Goal: Register for event/course

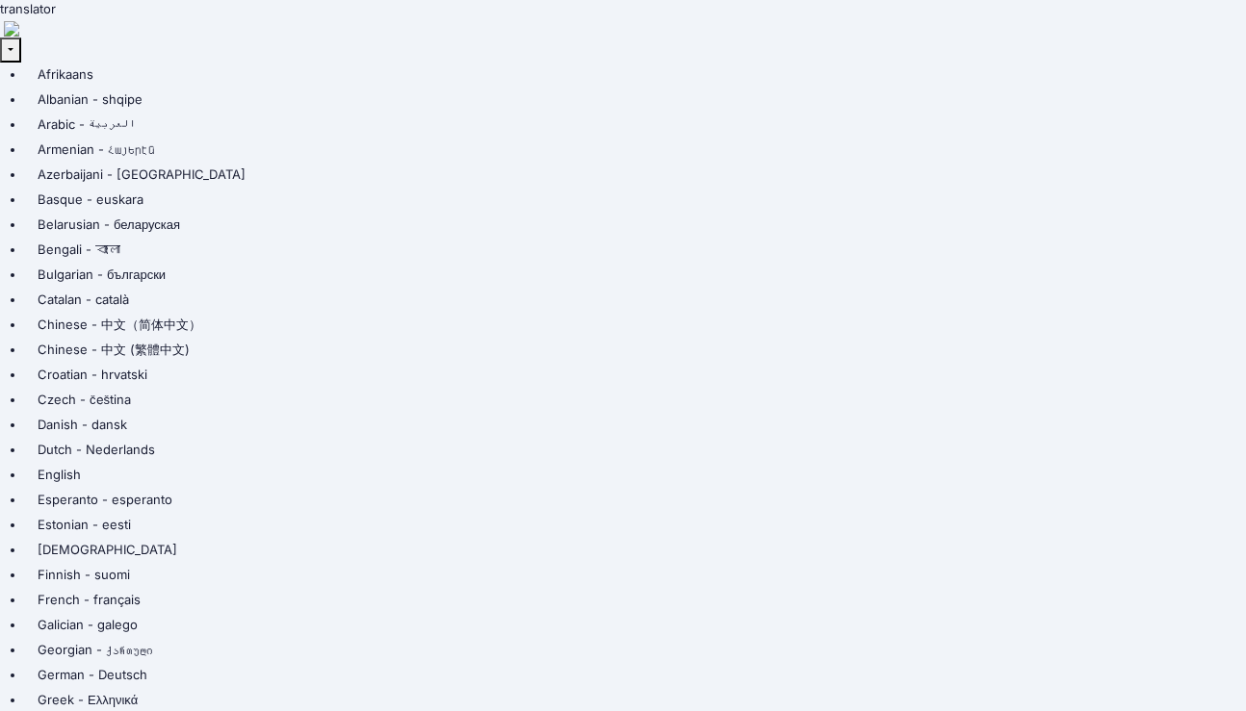
type input "Simon"
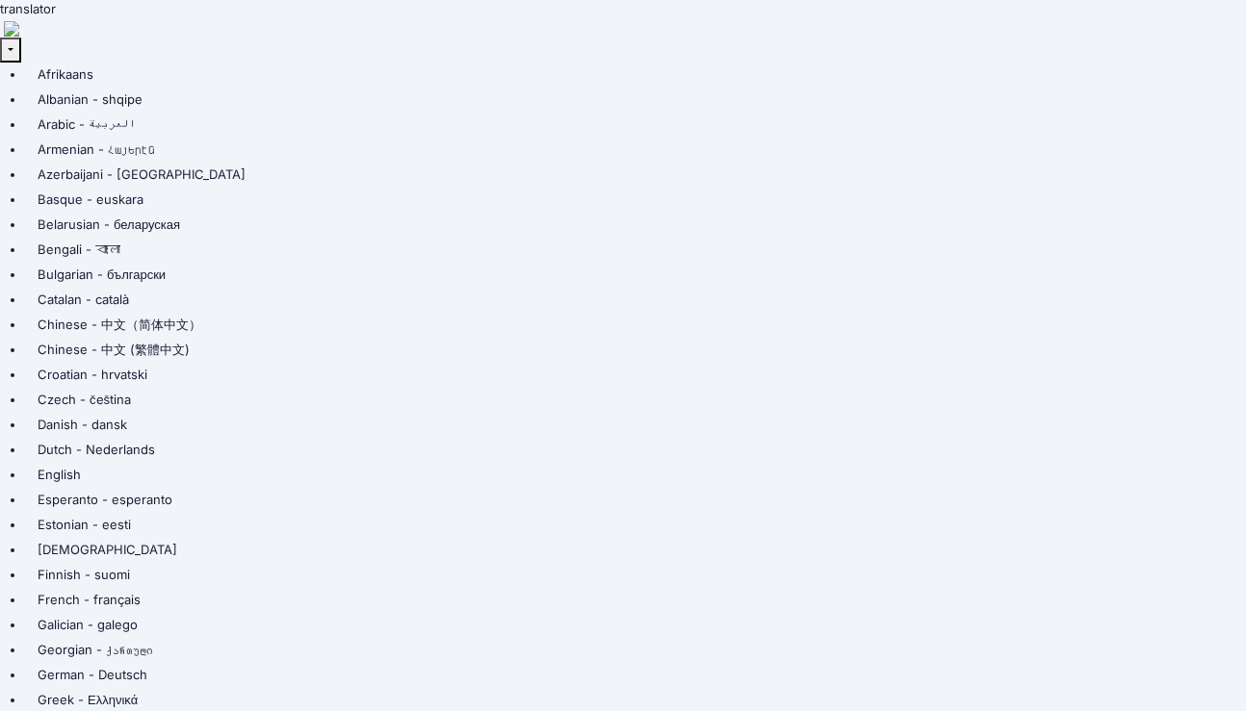
type input "g"
type input "Guo"
type input "[EMAIL_ADDRESS][DOMAIN_NAME]"
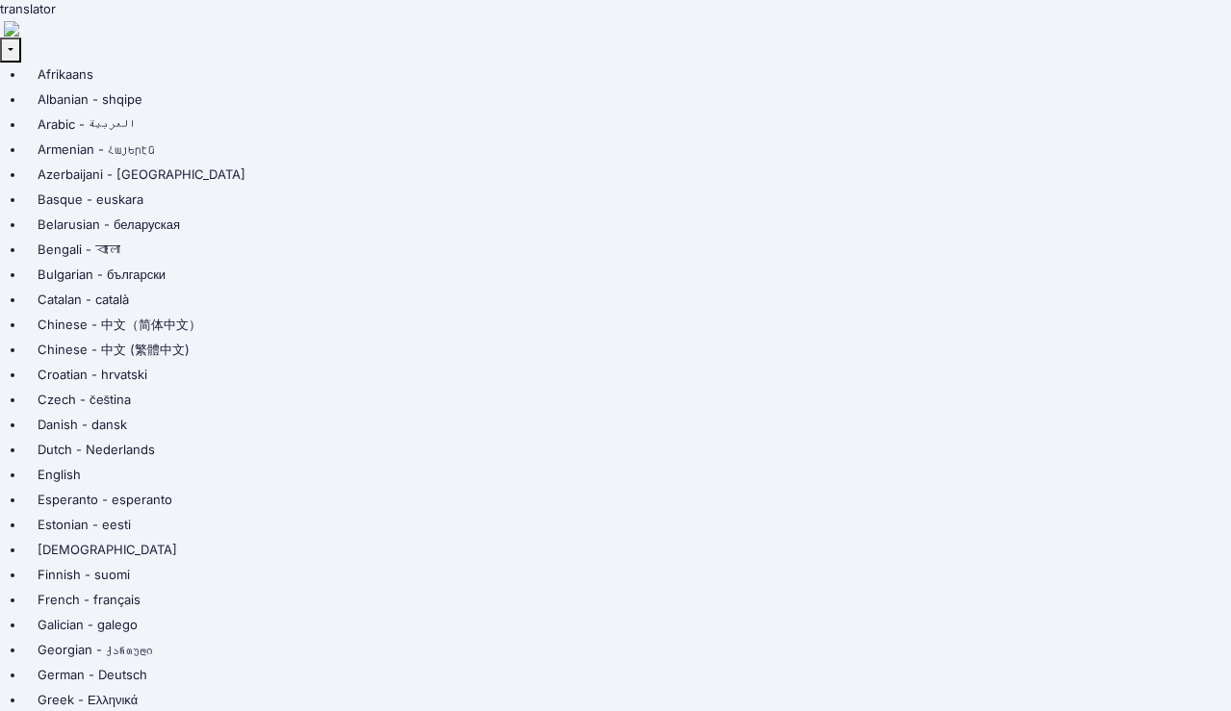
drag, startPoint x: 202, startPoint y: 270, endPoint x: 227, endPoint y: 271, distance: 25.1
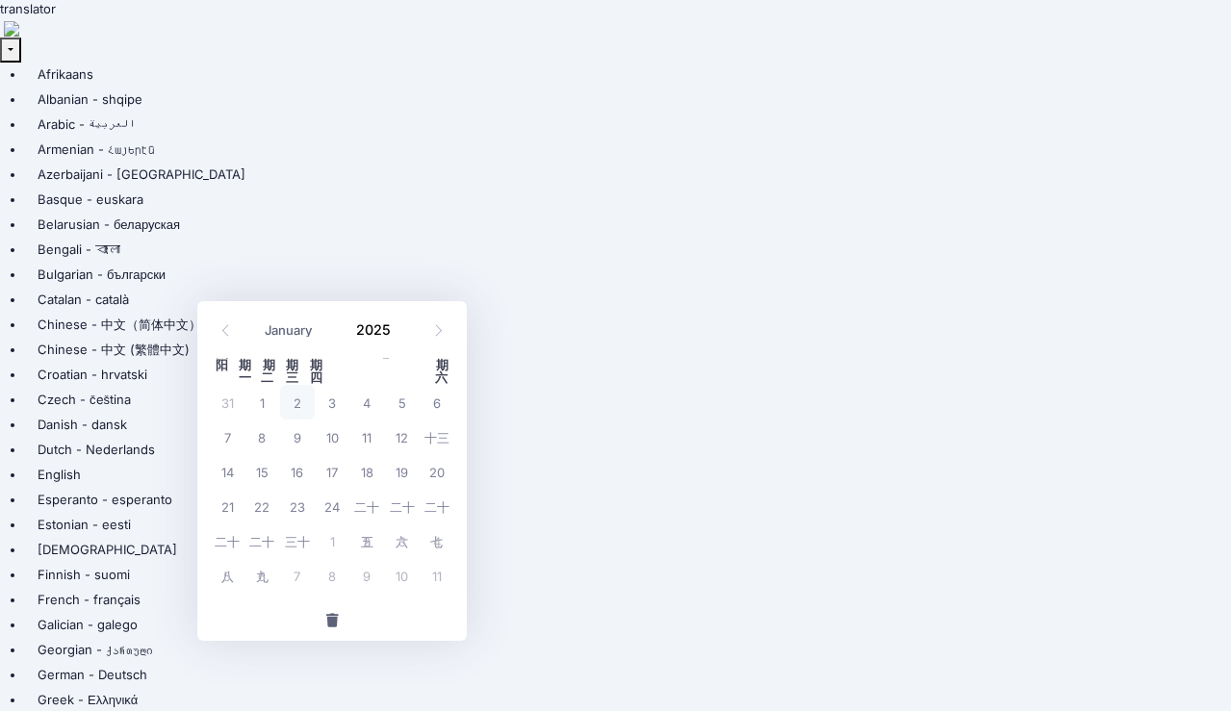
click at [234, 326] on span at bounding box center [226, 330] width 32 height 33
click at [231, 328] on icon at bounding box center [226, 330] width 13 height 13
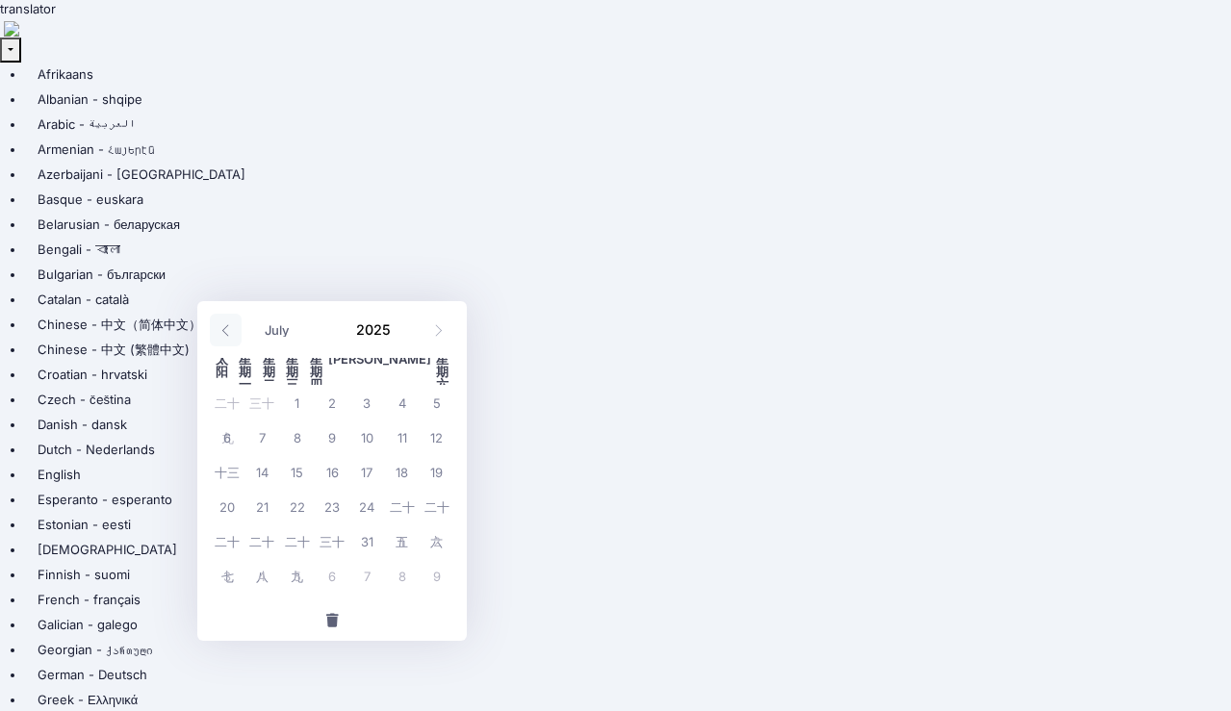
click at [234, 328] on span at bounding box center [226, 330] width 32 height 33
select select "4"
click at [303, 512] on font "20" at bounding box center [297, 507] width 15 height 15
type input "05/20/2025"
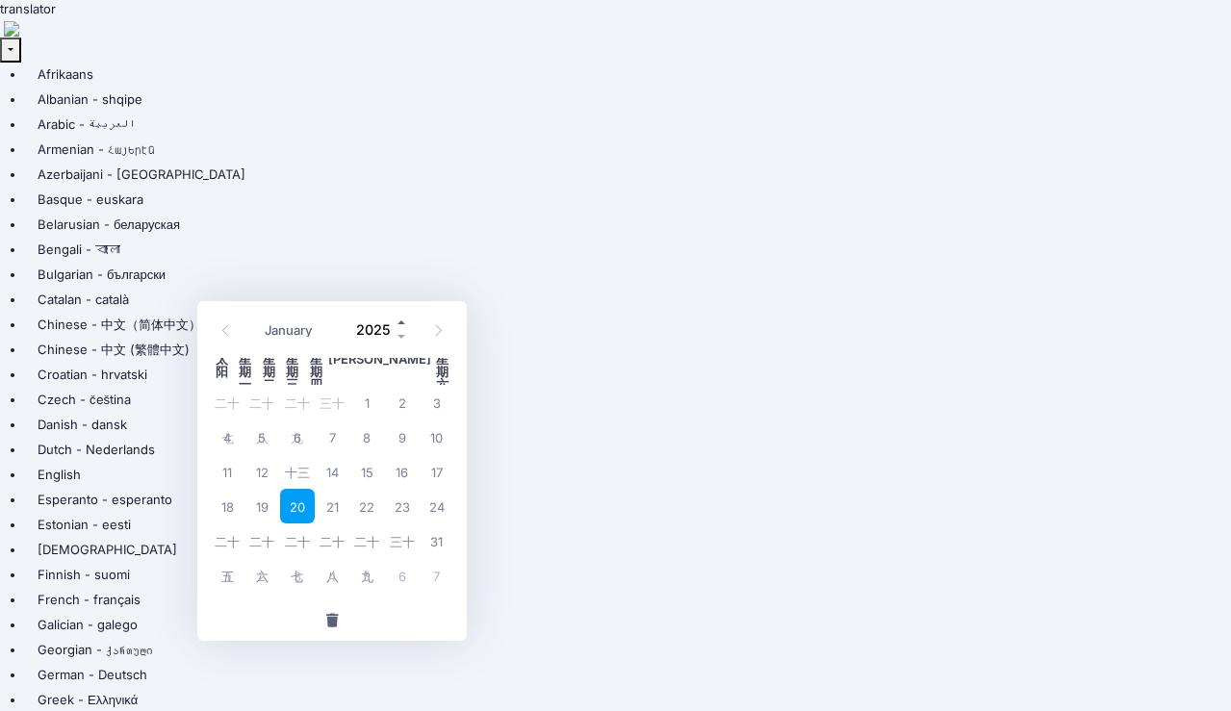
click at [403, 322] on span at bounding box center [402, 322] width 13 height 14
click at [408, 335] on span at bounding box center [402, 336] width 13 height 14
click at [406, 334] on span at bounding box center [402, 336] width 13 height 14
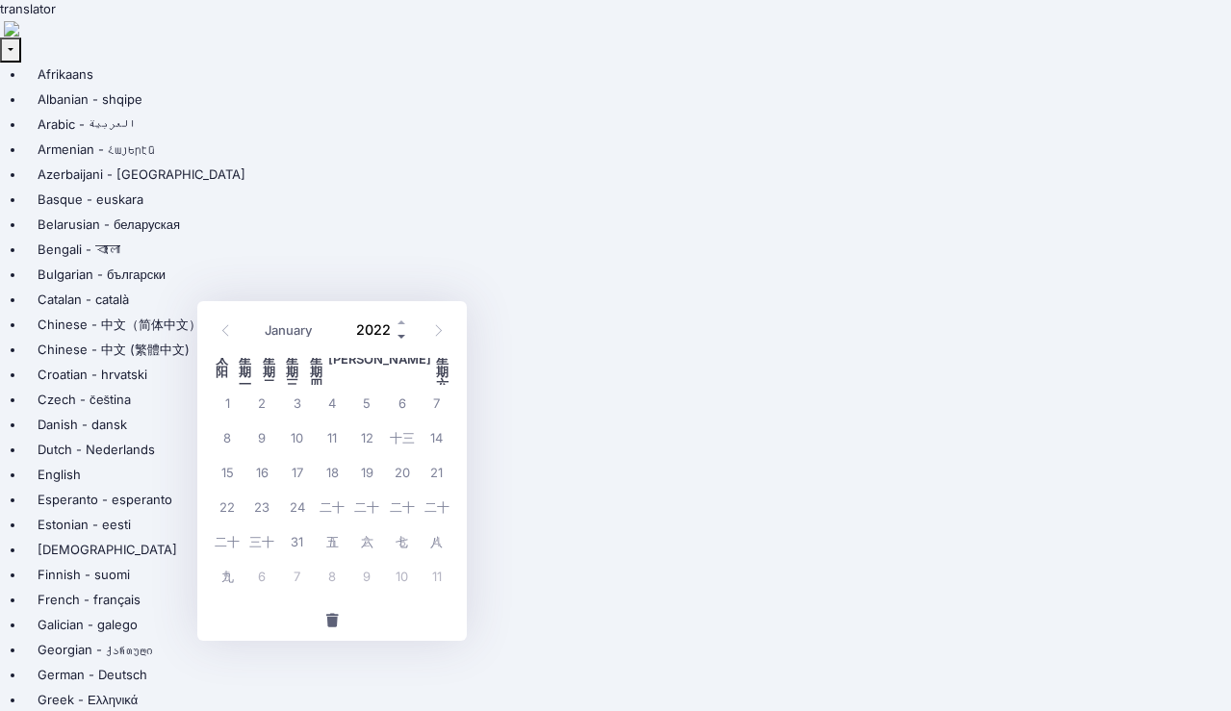
click at [406, 334] on span at bounding box center [402, 336] width 13 height 14
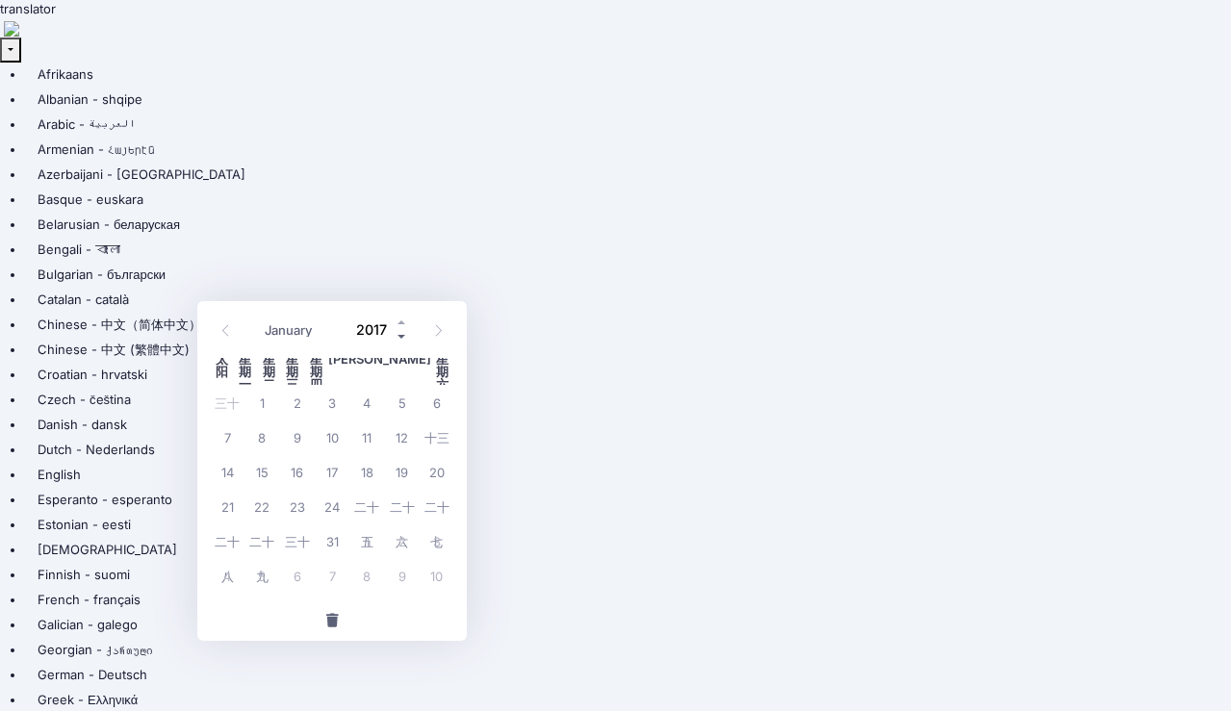
click at [406, 334] on span at bounding box center [402, 336] width 13 height 14
type input "2014"
click at [293, 504] on font "20" at bounding box center [297, 507] width 15 height 15
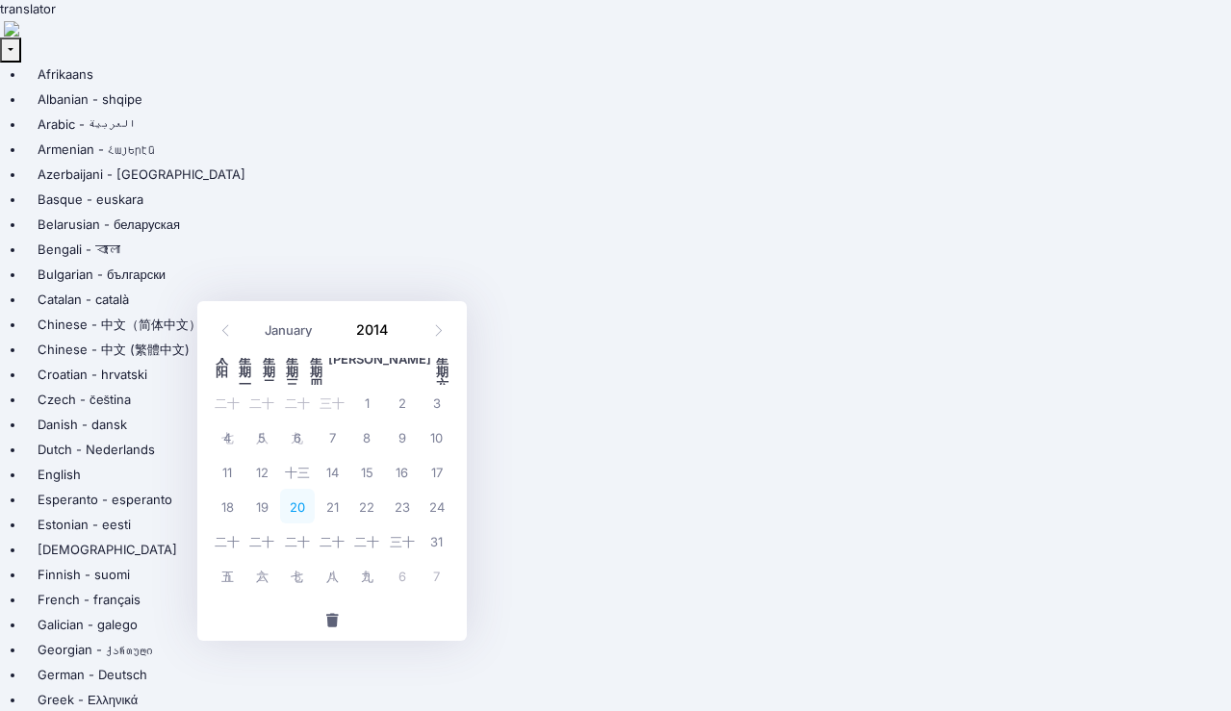
type input "05/20/2014"
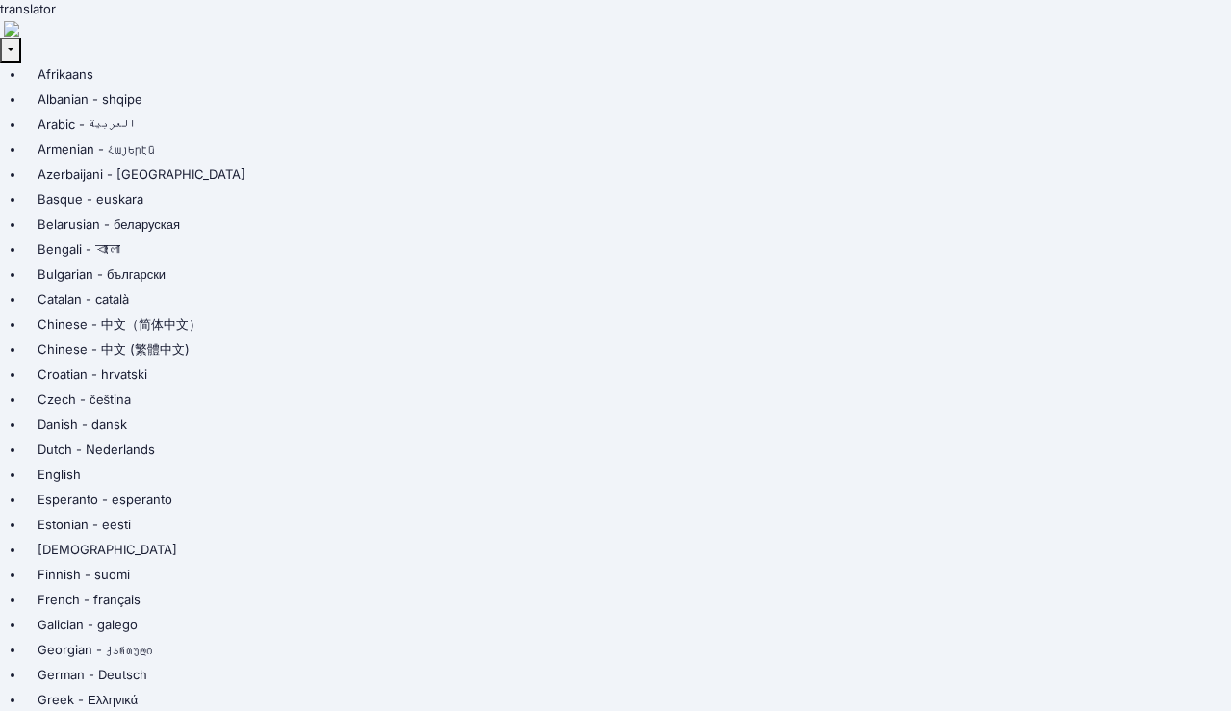
type input "25 Primrose Lane, Basking Ridge, NJ 07920"
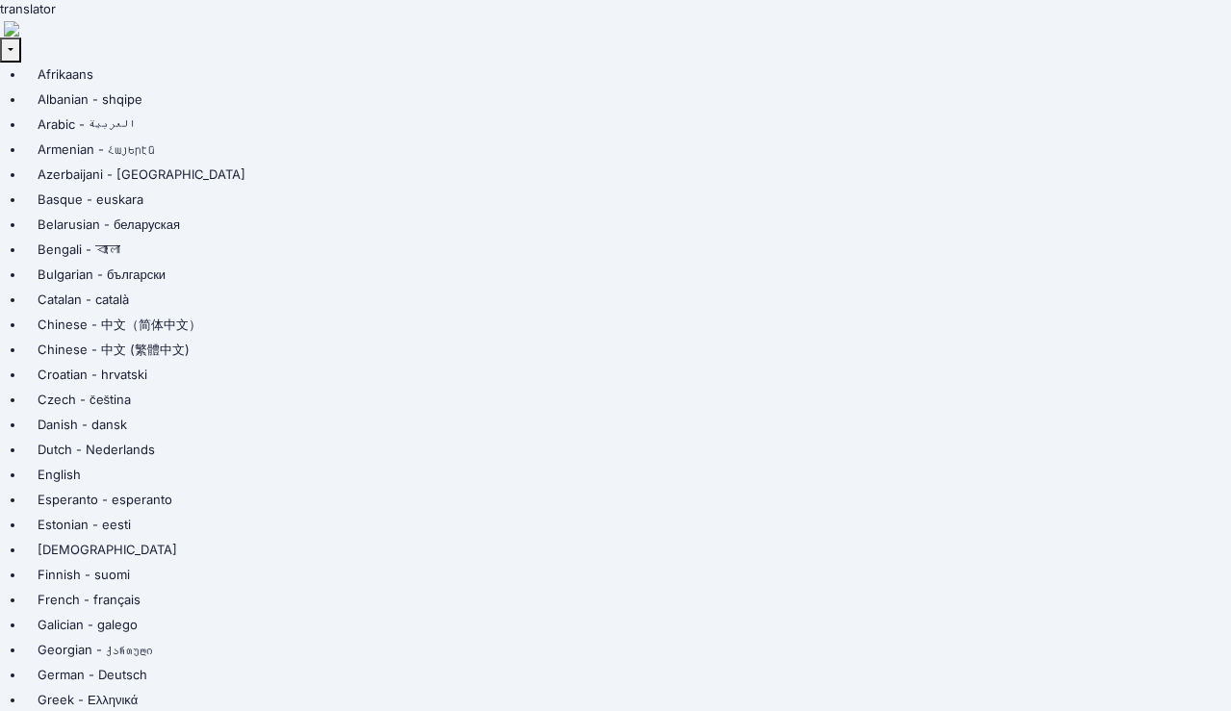
type input "Basking Ridge"
type input "07920"
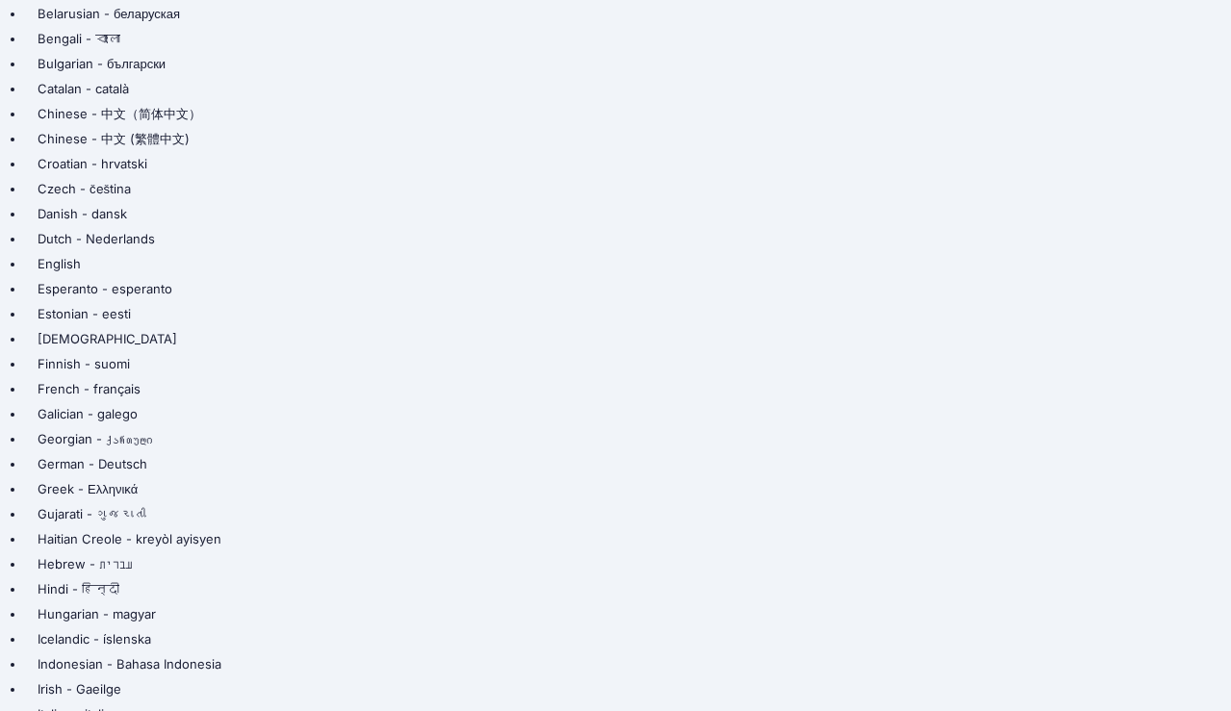
scroll to position [393, 0]
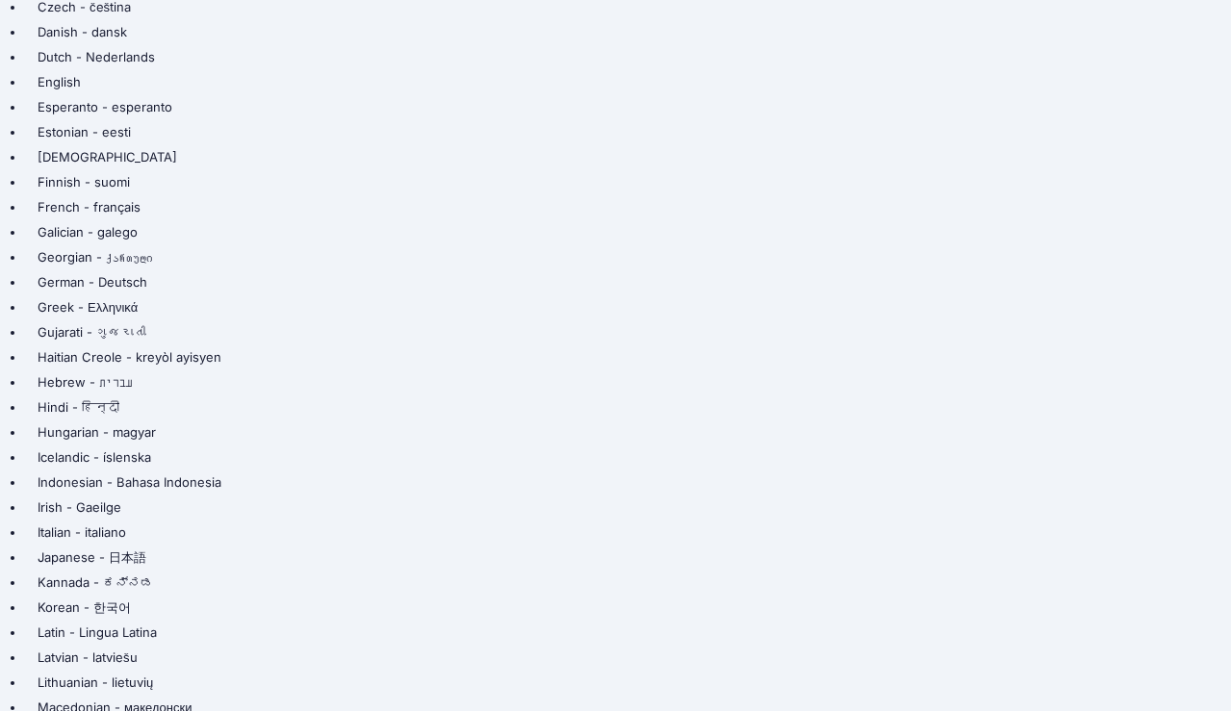
type textarea "no"
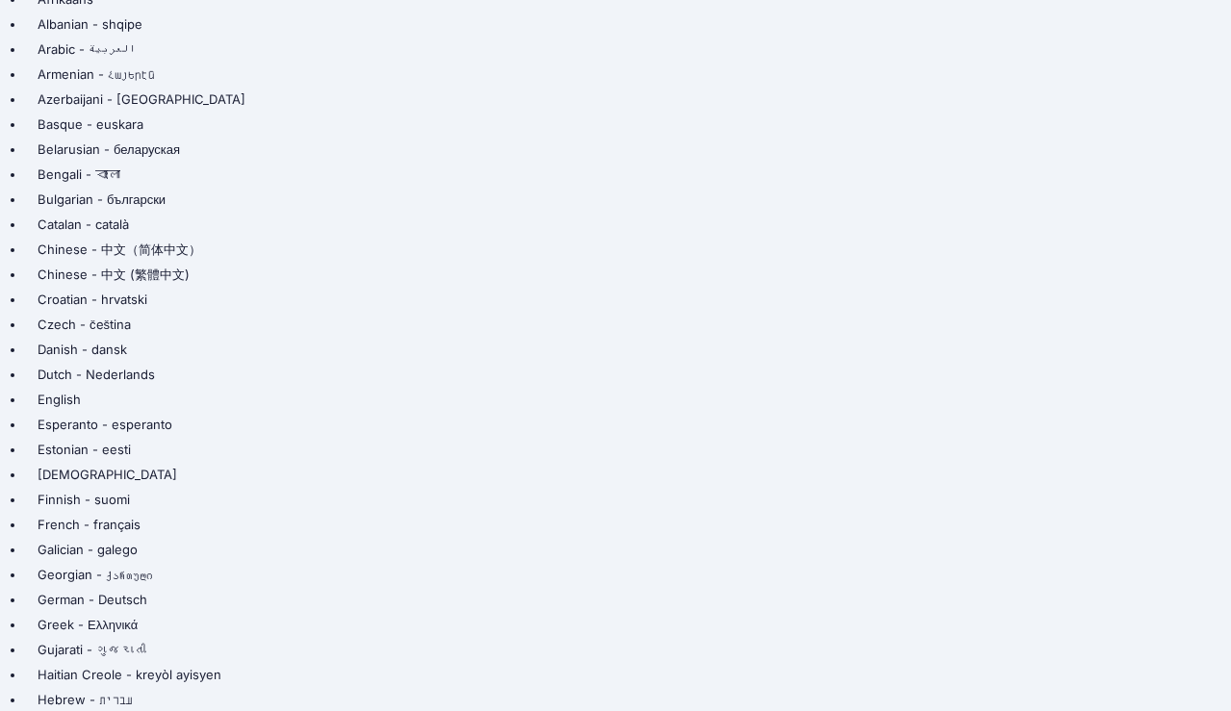
scroll to position [0, 0]
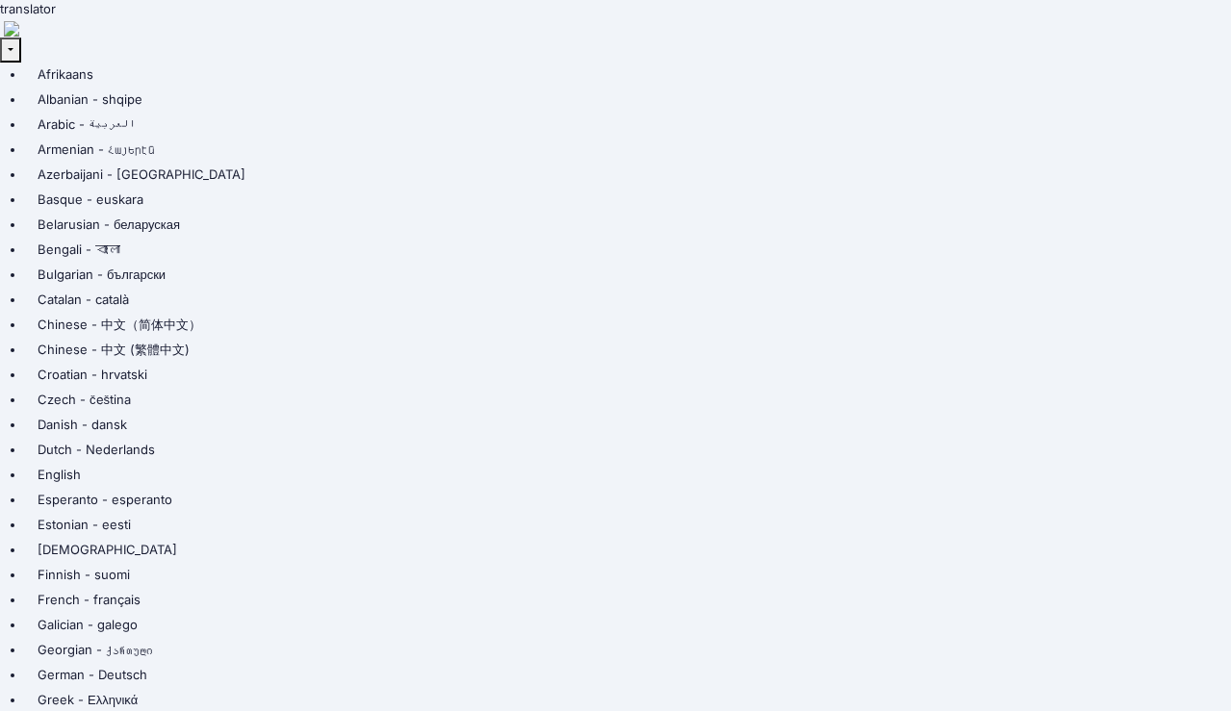
type input "lu huang"
type input "(908) 391-9860"
type input "[EMAIL_ADDRESS][DOMAIN_NAME]"
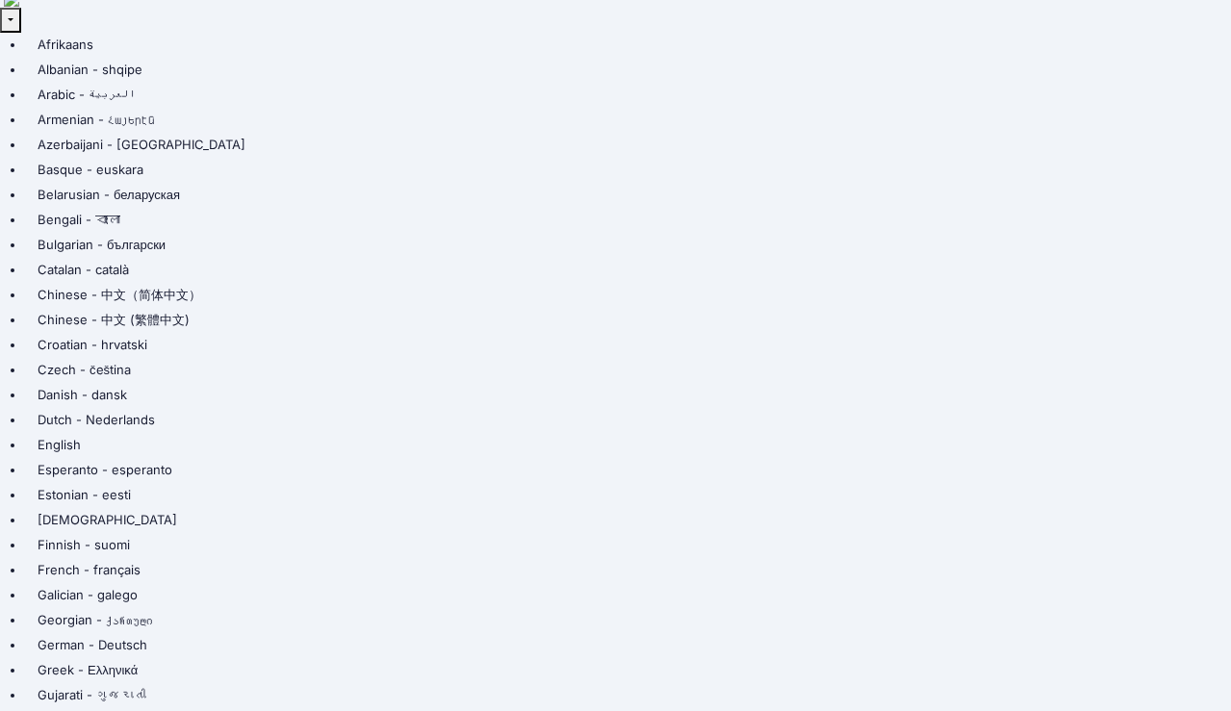
scroll to position [283, 0]
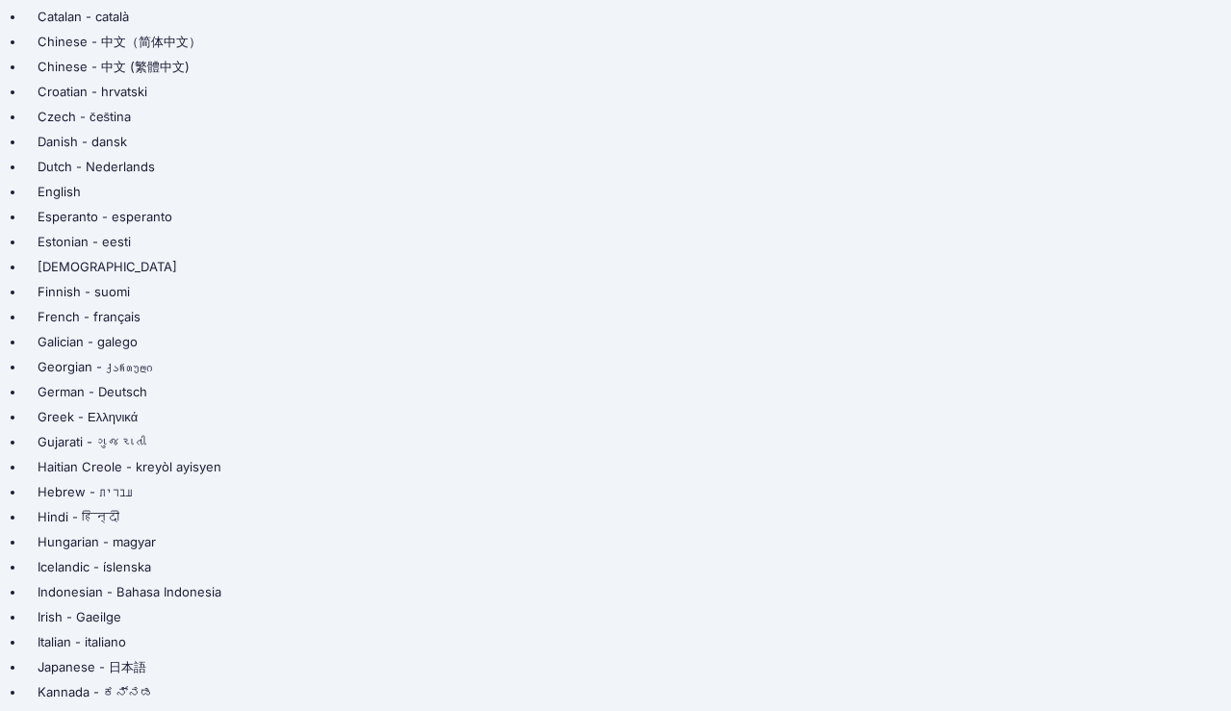
type input "ray GUO"
type input "(908) 391-9860"
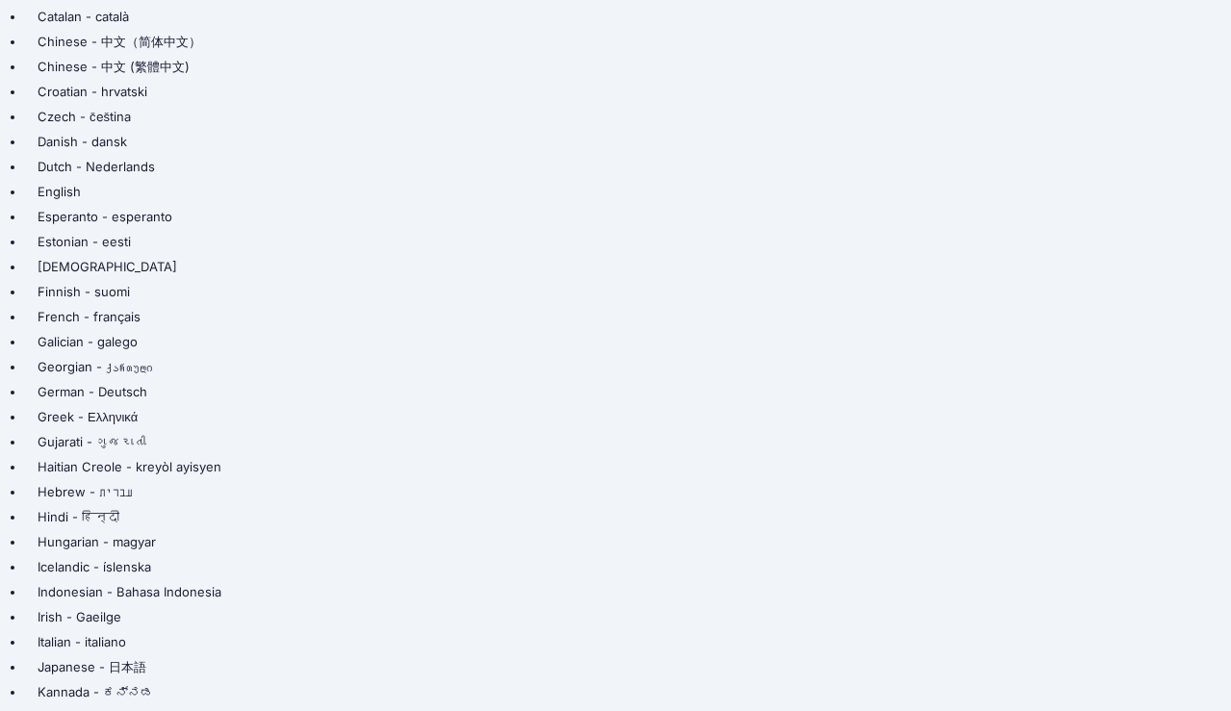
type input "rayfude@gmail.com"
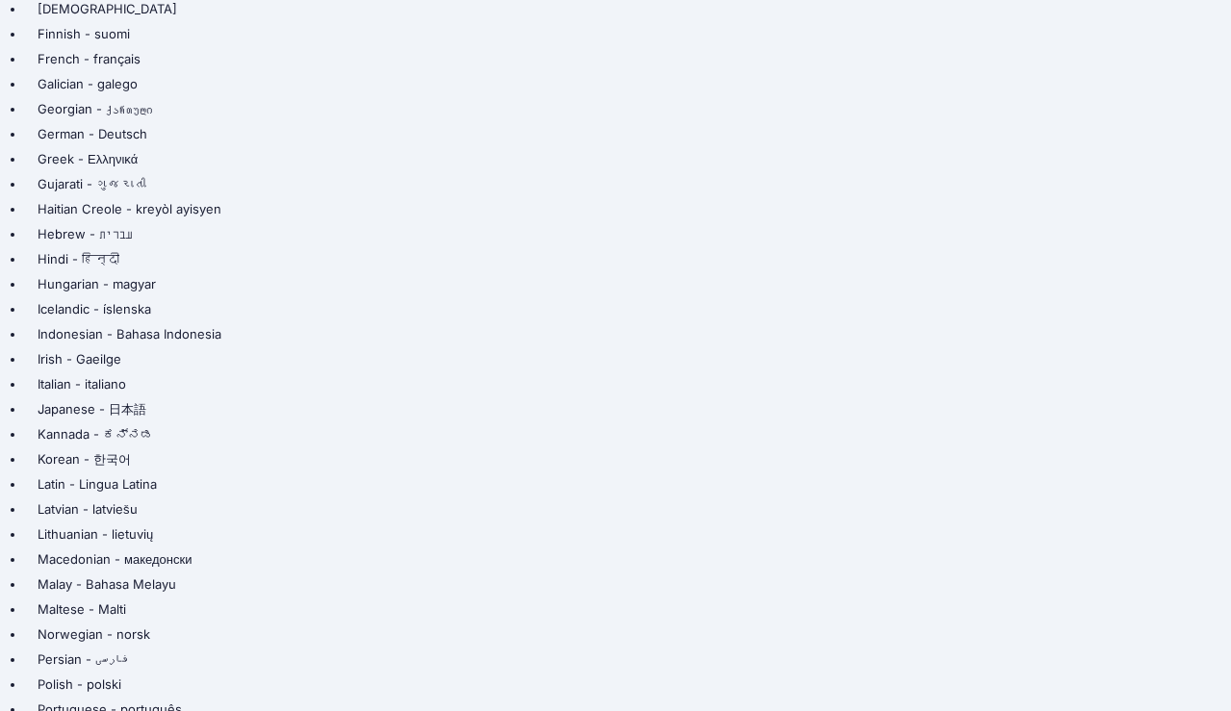
scroll to position [555, 0]
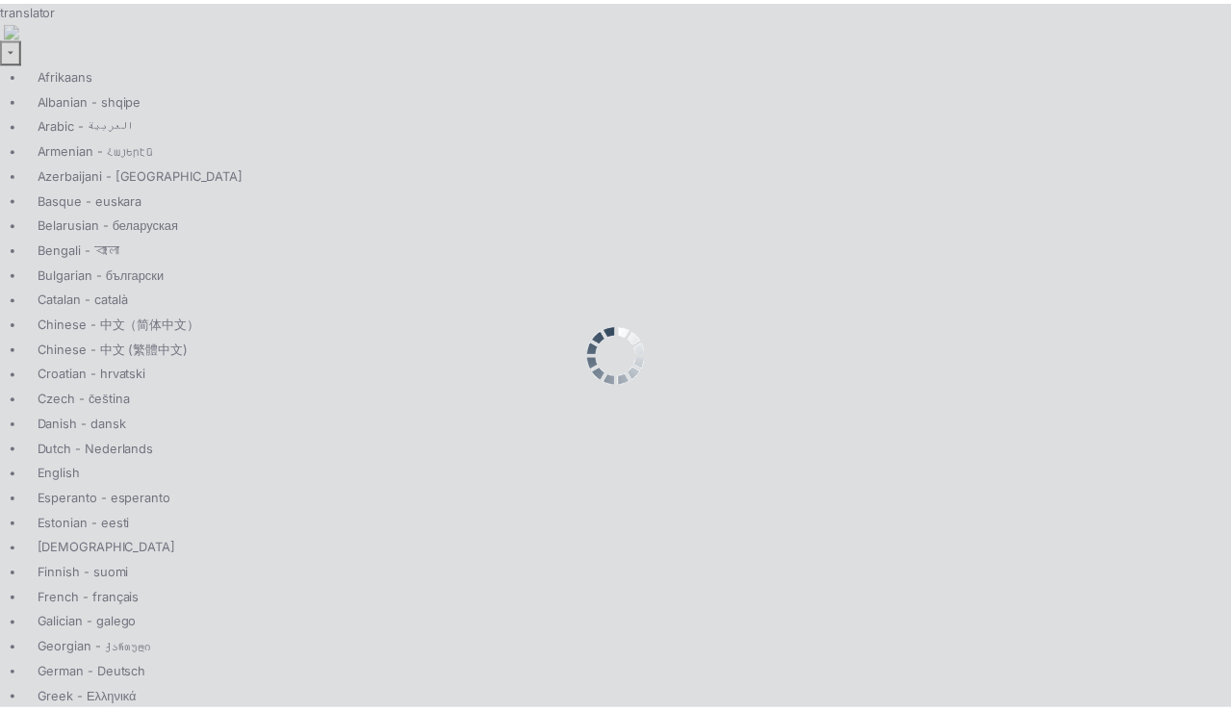
scroll to position [0, 0]
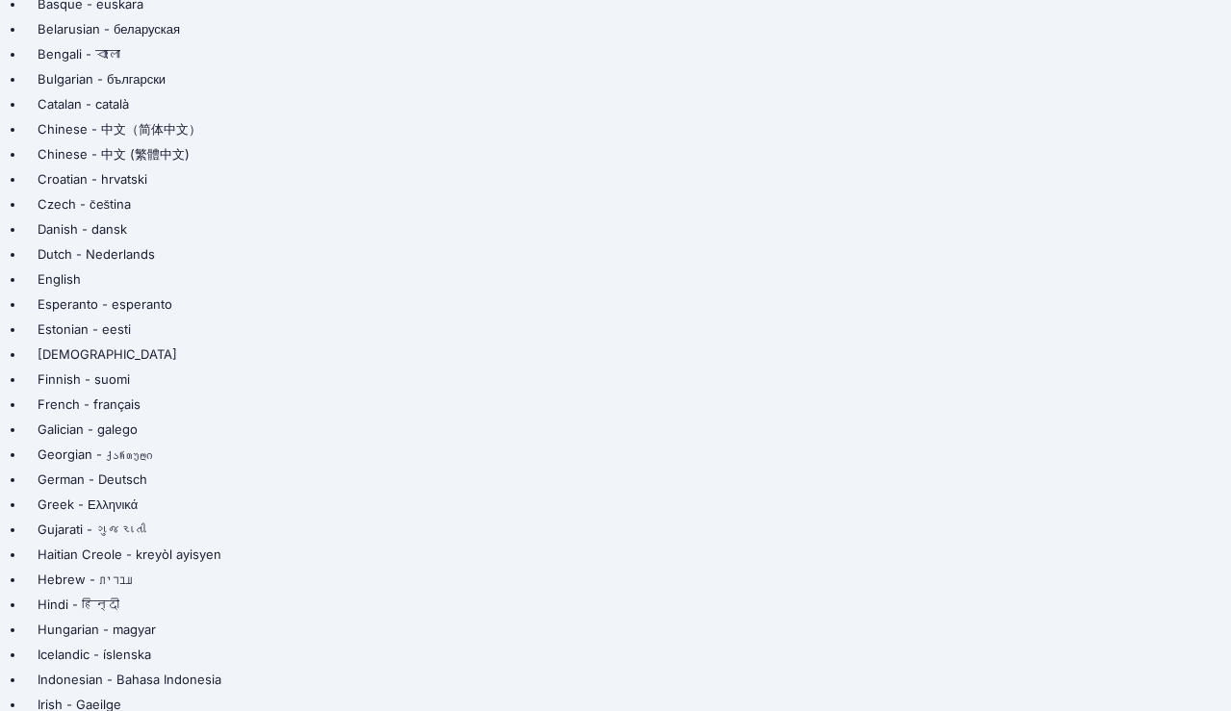
scroll to position [12, 0]
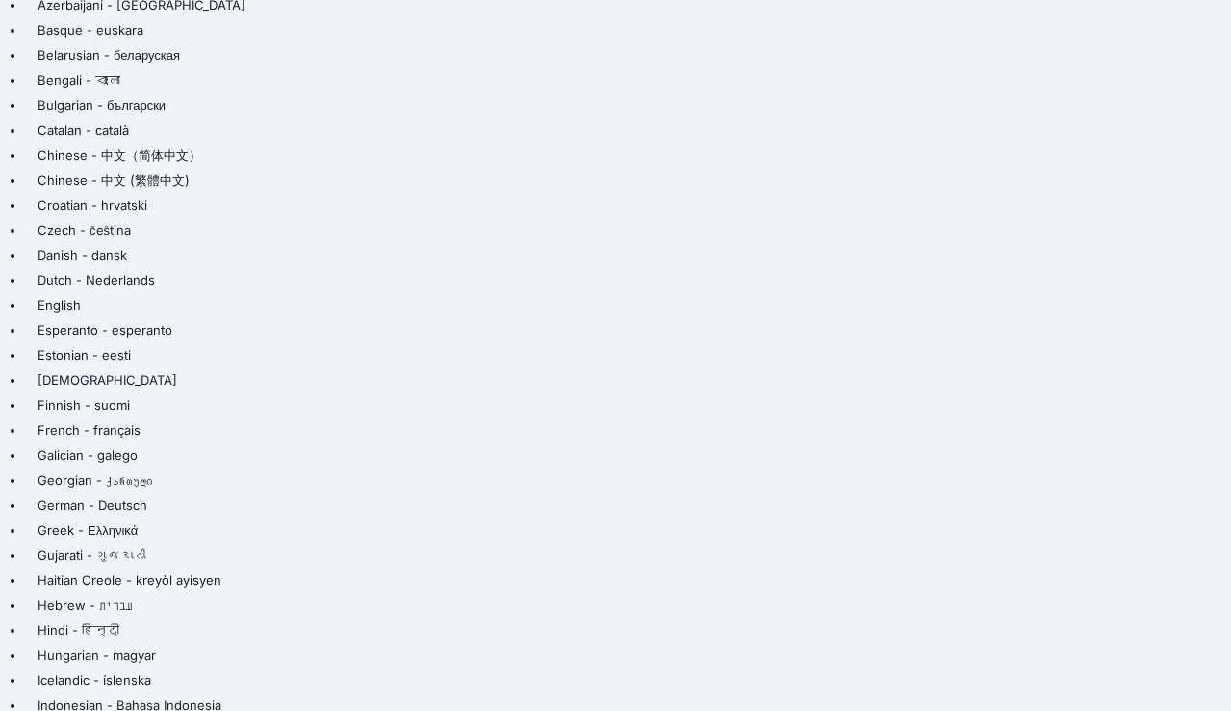
scroll to position [170, 0]
type input "lu huang"
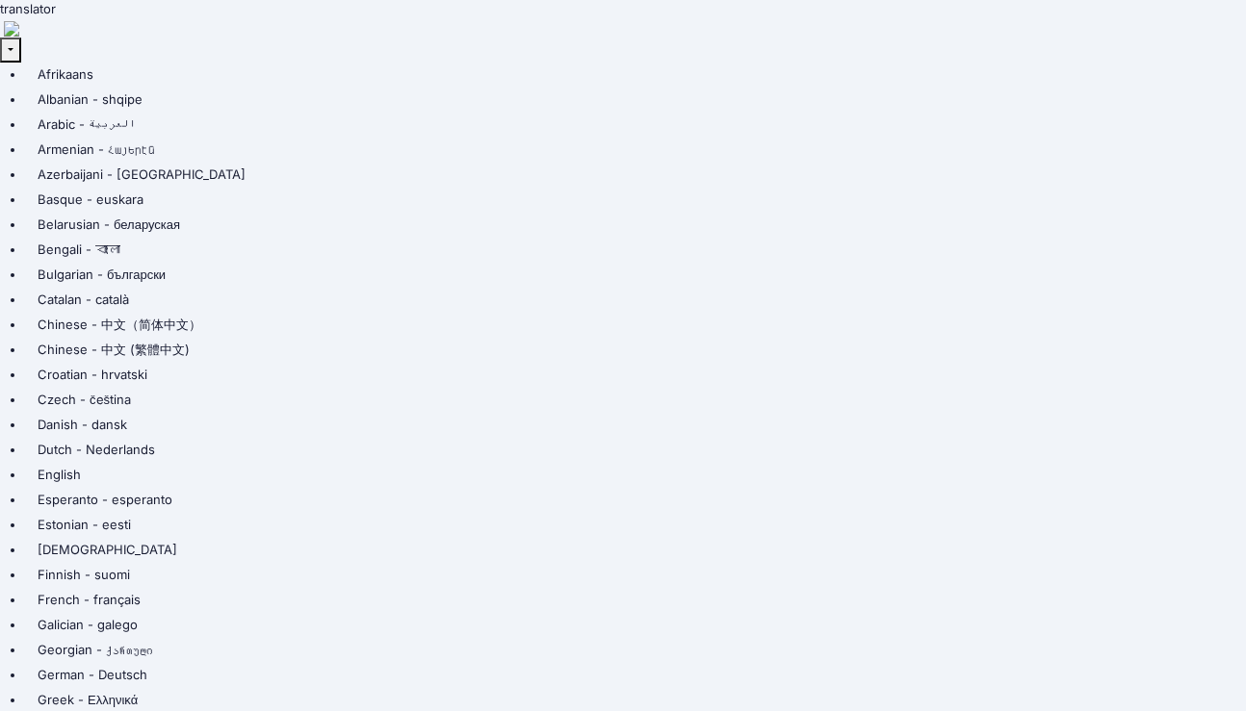
type input "(908) 391-9860"
type input "lu huang"
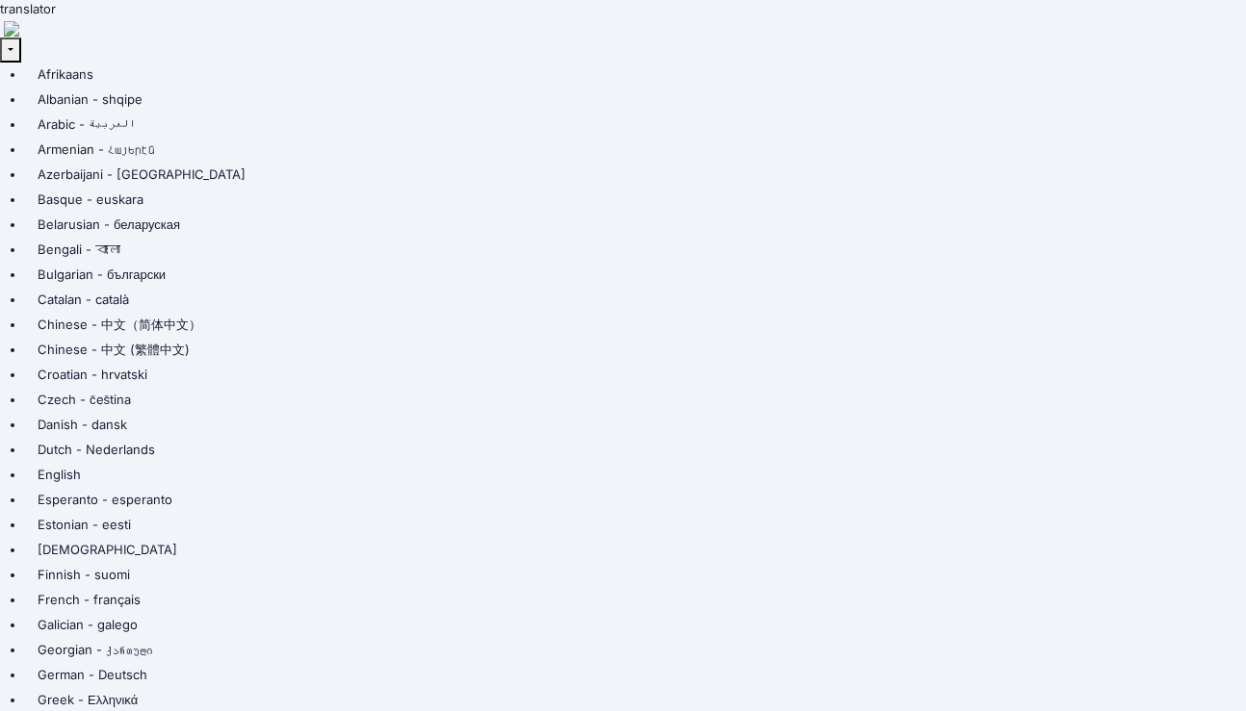
type input "mother"
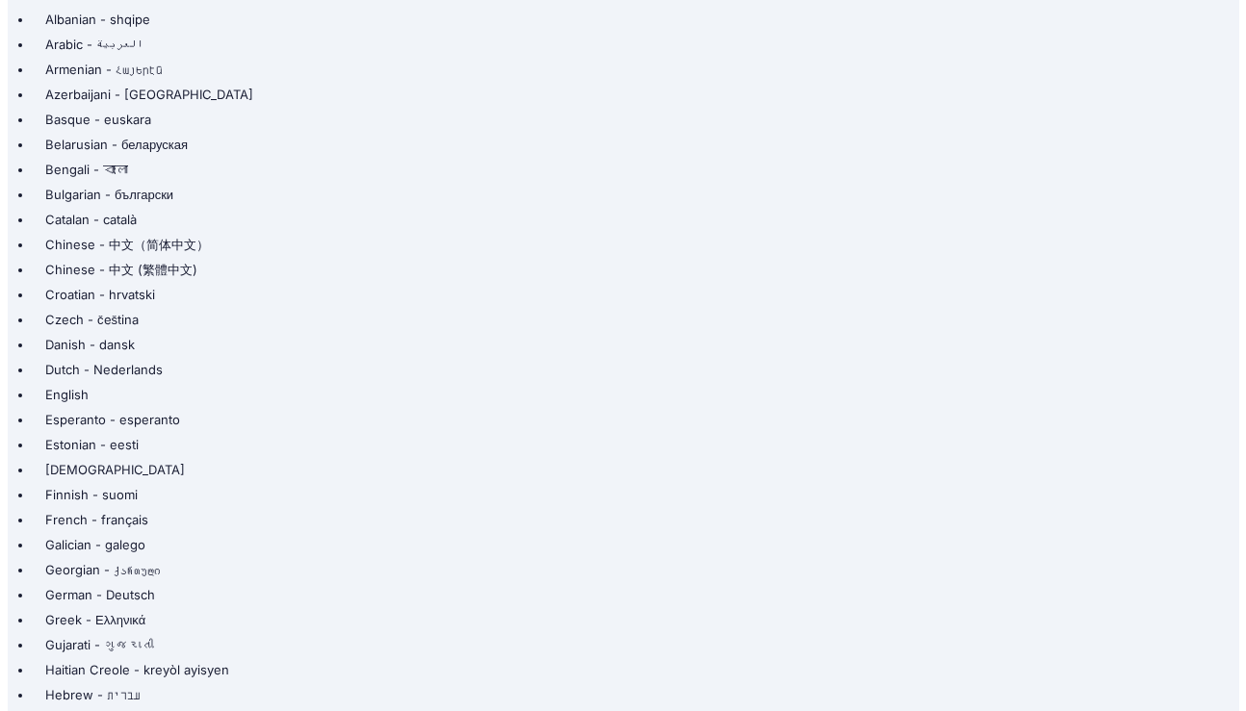
scroll to position [173, 0]
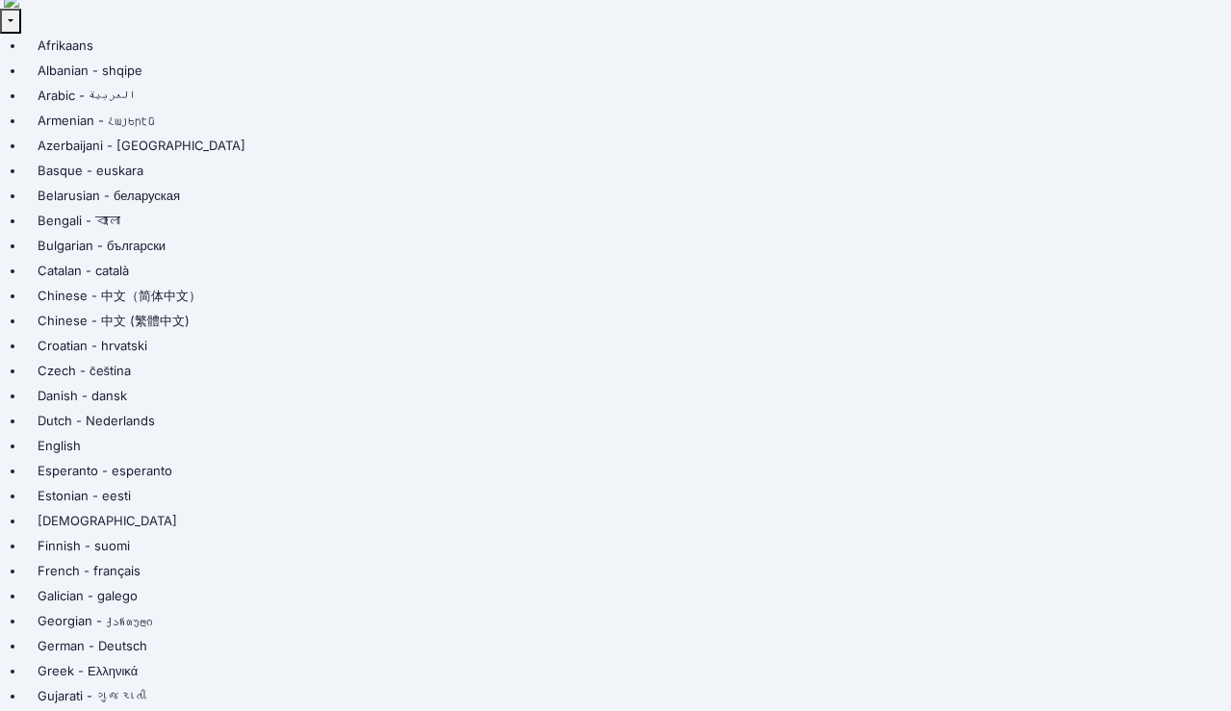
scroll to position [43, 0]
